Goal: Find specific page/section: Find specific page/section

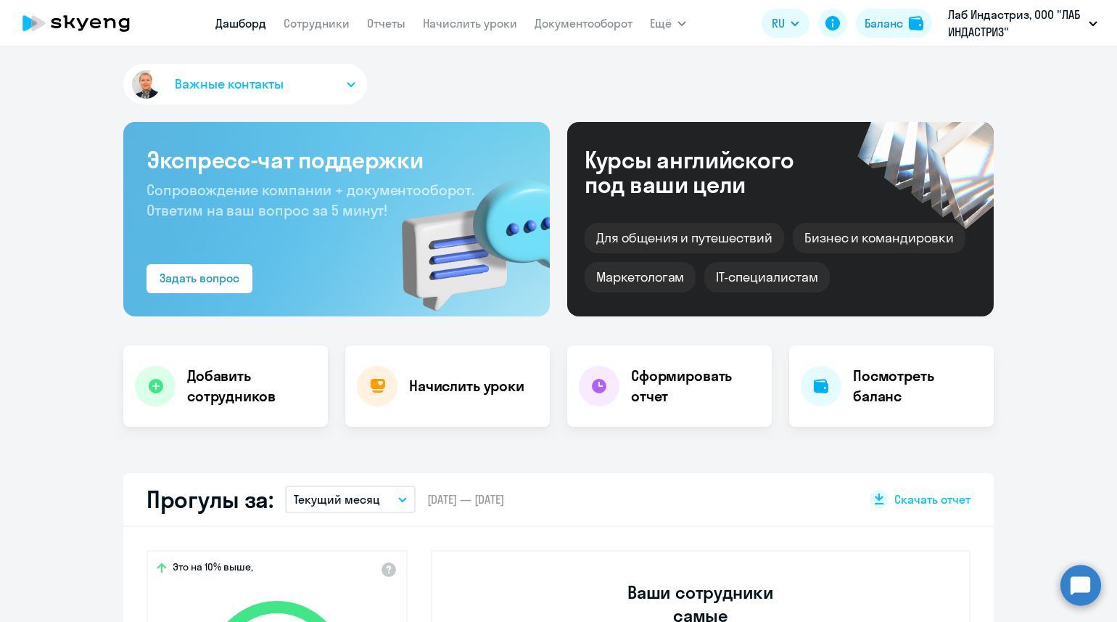
select select "30"
click at [316, 17] on link "Сотрудники" at bounding box center [317, 23] width 66 height 15
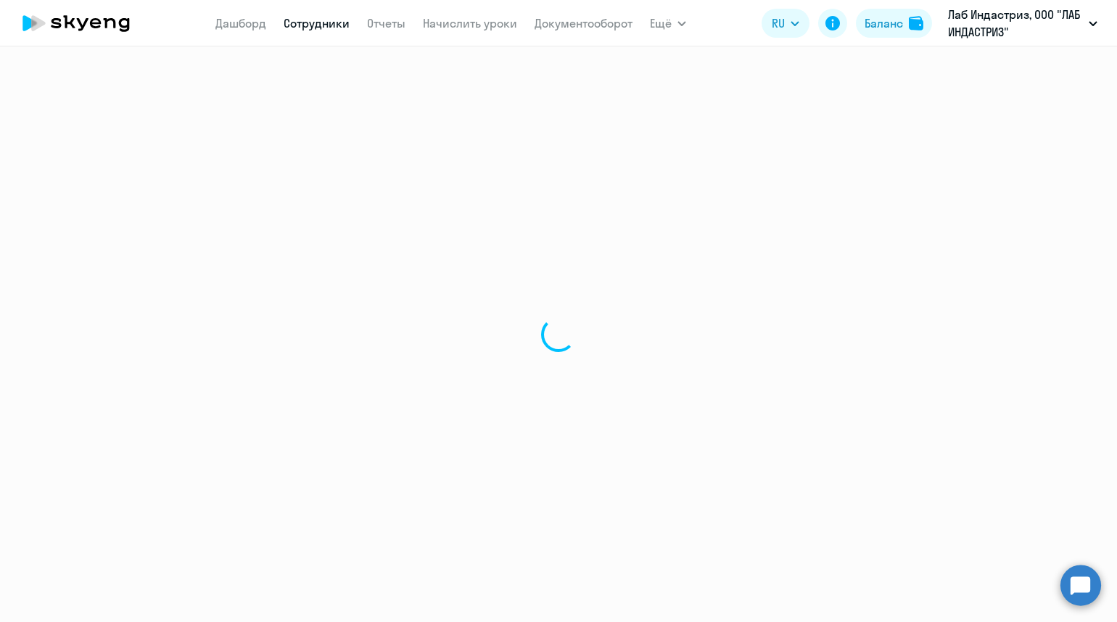
select select "30"
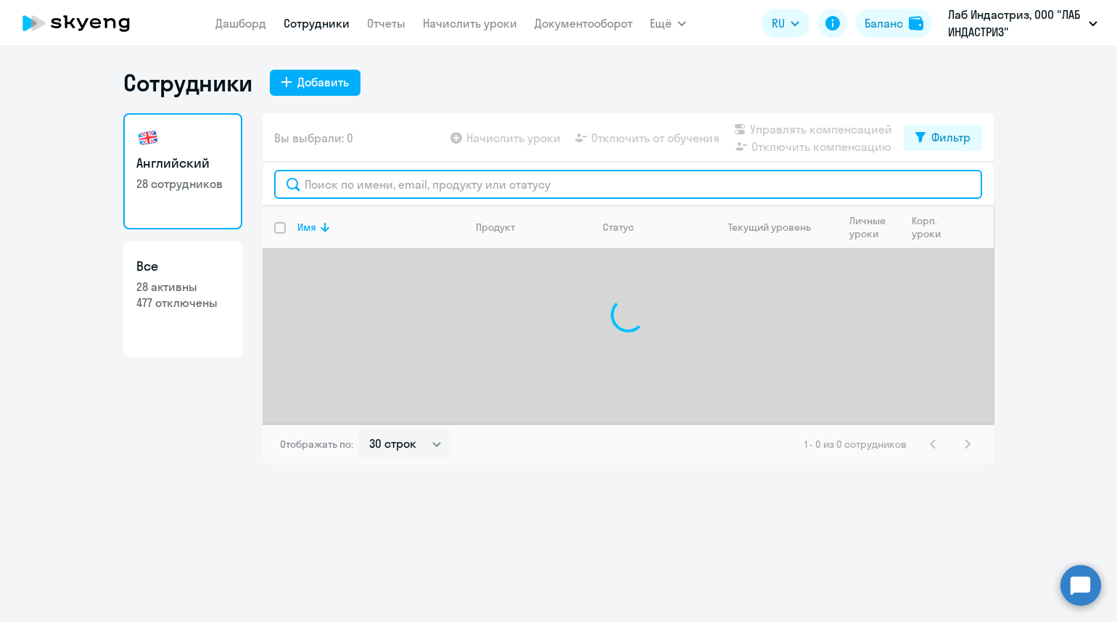
click at [323, 186] on input "text" at bounding box center [628, 184] width 708 height 29
paste input "[PERSON_NAME][EMAIL_ADDRESS][DOMAIN_NAME]"
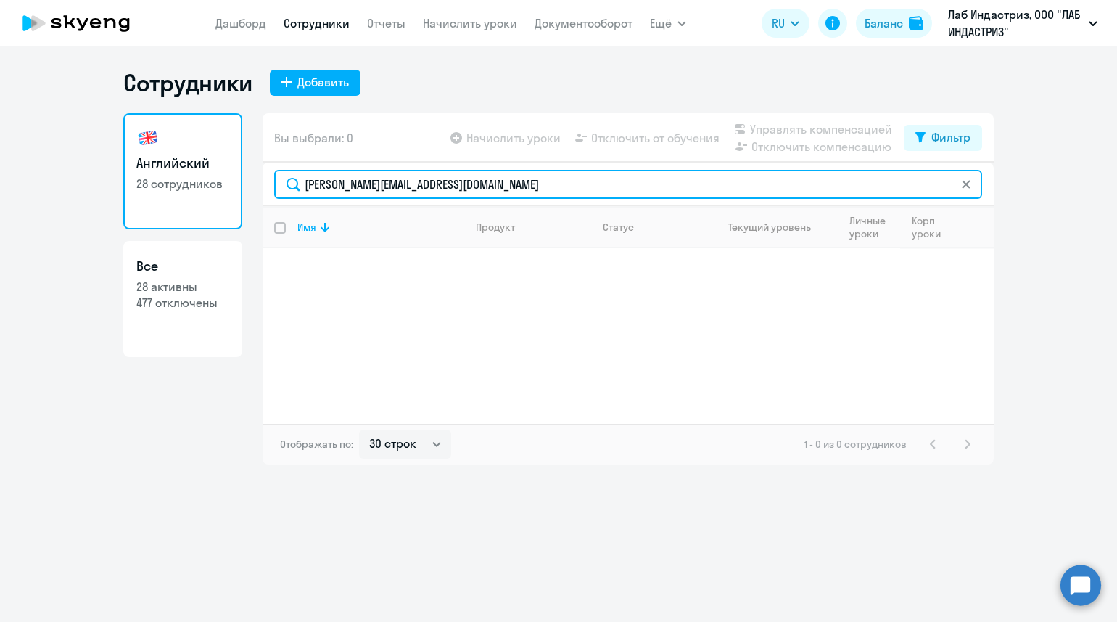
drag, startPoint x: 564, startPoint y: 180, endPoint x: 185, endPoint y: 189, distance: 378.7
click at [185, 189] on div "Английский 28 сотрудников Все 28 активны 477 отключены Вы выбрали: 0 Начислить …" at bounding box center [558, 288] width 870 height 351
paste input "[PERSON_NAME][EMAIL_ADDRESS][DOMAIN_NAME]"
drag, startPoint x: 522, startPoint y: 189, endPoint x: 268, endPoint y: 191, distance: 253.2
click at [268, 191] on div "[PERSON_NAME][EMAIL_ADDRESS][DOMAIN_NAME]" at bounding box center [628, 184] width 731 height 44
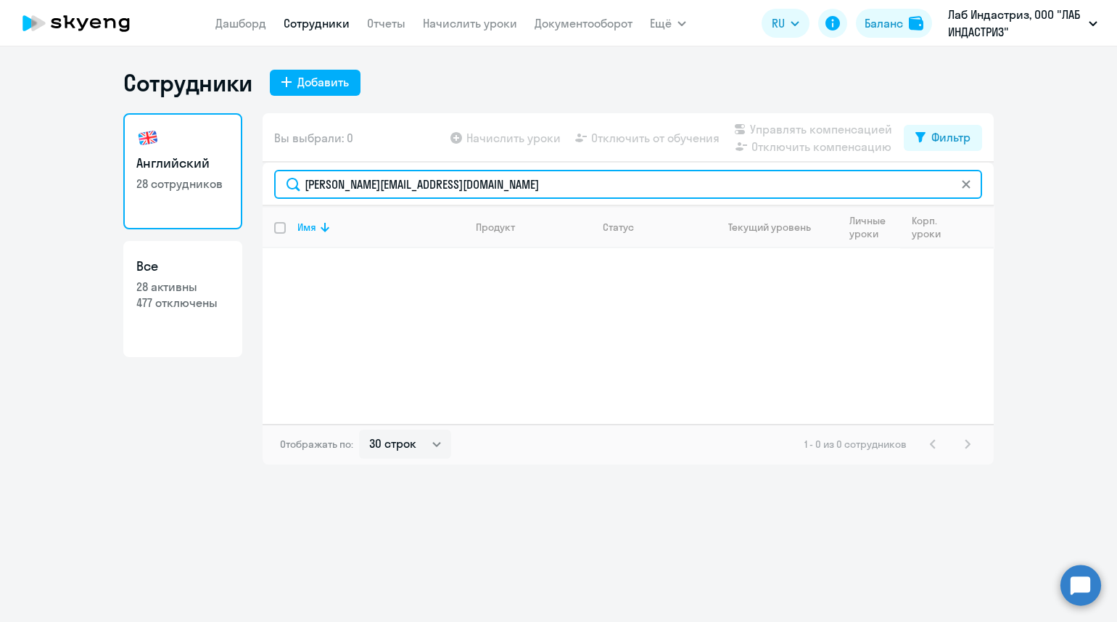
paste input "[PERSON_NAME].gridnev"
drag, startPoint x: 518, startPoint y: 190, endPoint x: 235, endPoint y: 197, distance: 283.0
click at [236, 197] on div "Английский 28 сотрудников Все 28 активны 477 отключены Вы выбрали: 0 Начислить …" at bounding box center [558, 288] width 870 height 351
paste input "lyubov.[PERSON_NAME]"
drag, startPoint x: 504, startPoint y: 189, endPoint x: 265, endPoint y: 186, distance: 239.4
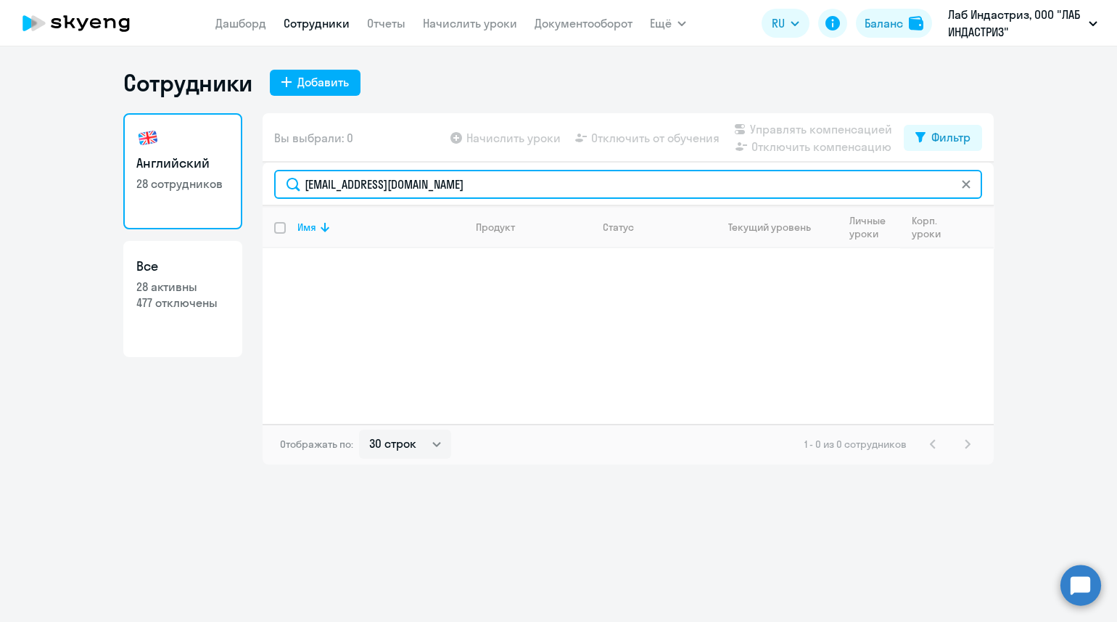
click at [265, 186] on div "[EMAIL_ADDRESS][DOMAIN_NAME]" at bounding box center [628, 184] width 731 height 44
paste input "naida.zagidi"
type input "[EMAIL_ADDRESS][DOMAIN_NAME]"
